Goal: Navigation & Orientation: Find specific page/section

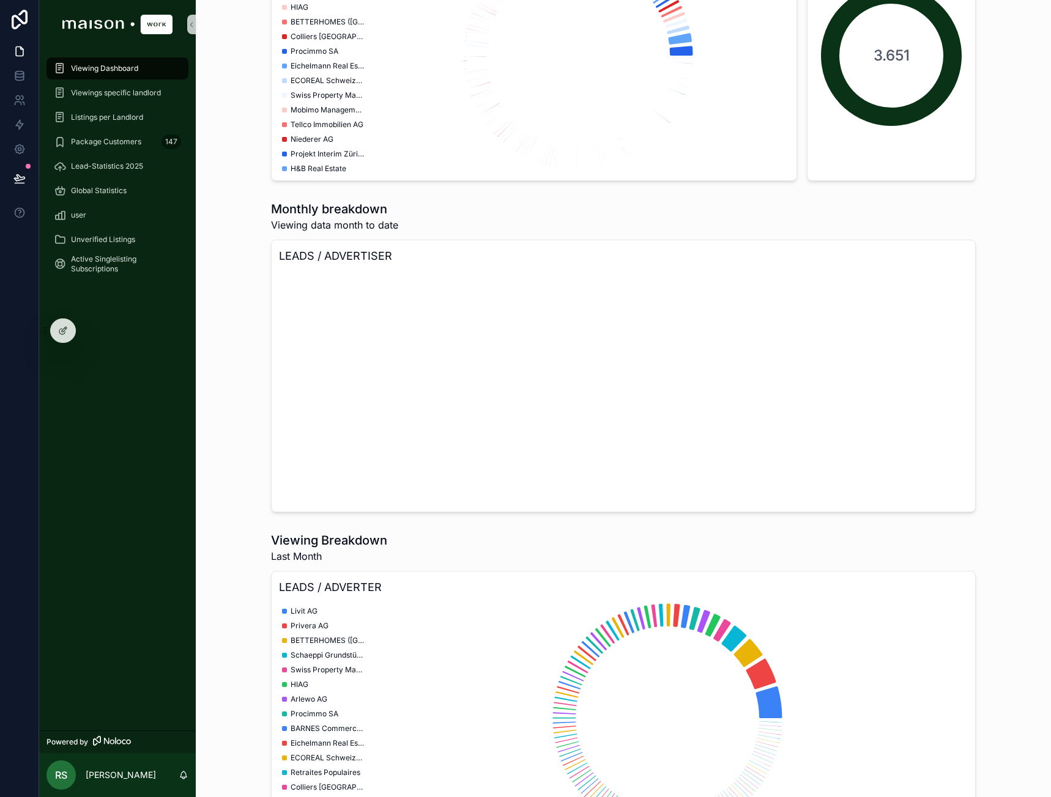
scroll to position [183, 0]
